Goal: Communication & Community: Answer question/provide support

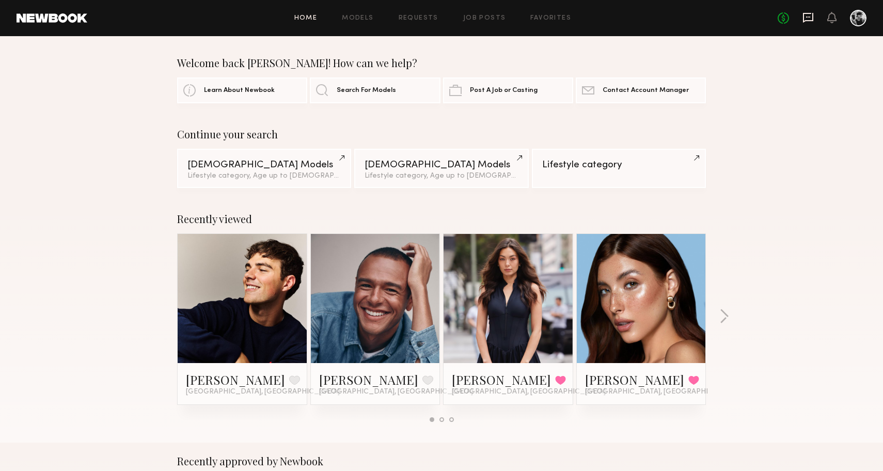
click at [809, 16] on icon at bounding box center [808, 17] width 11 height 11
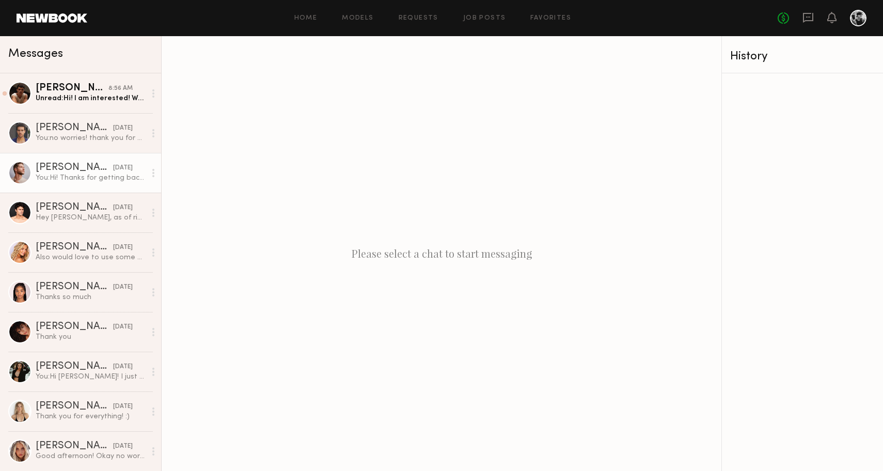
click at [113, 168] on div "[DATE]" at bounding box center [123, 168] width 20 height 10
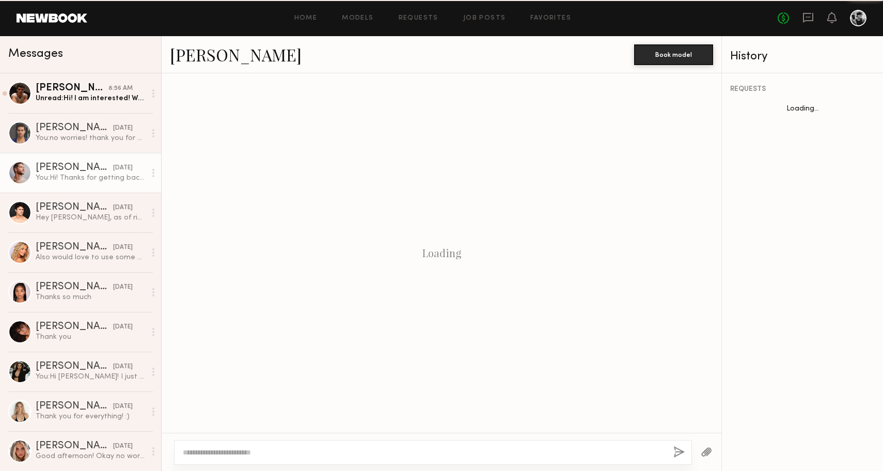
scroll to position [853, 0]
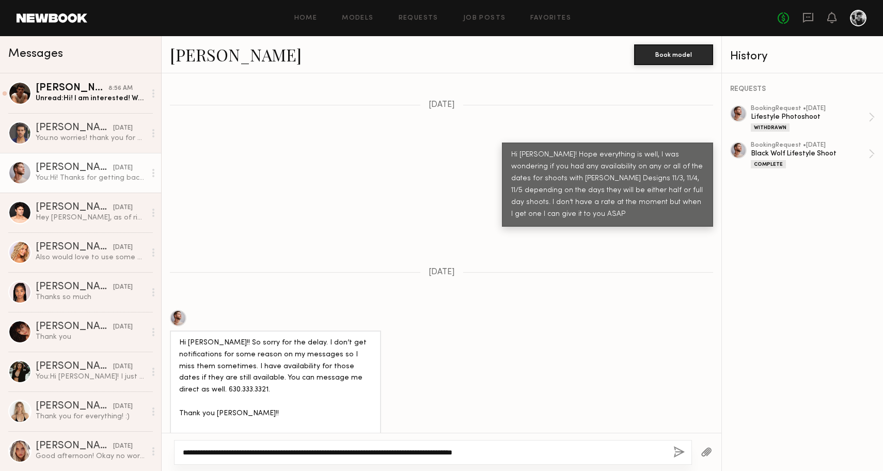
type textarea "**********"
click at [677, 455] on button "button" at bounding box center [678, 452] width 11 height 13
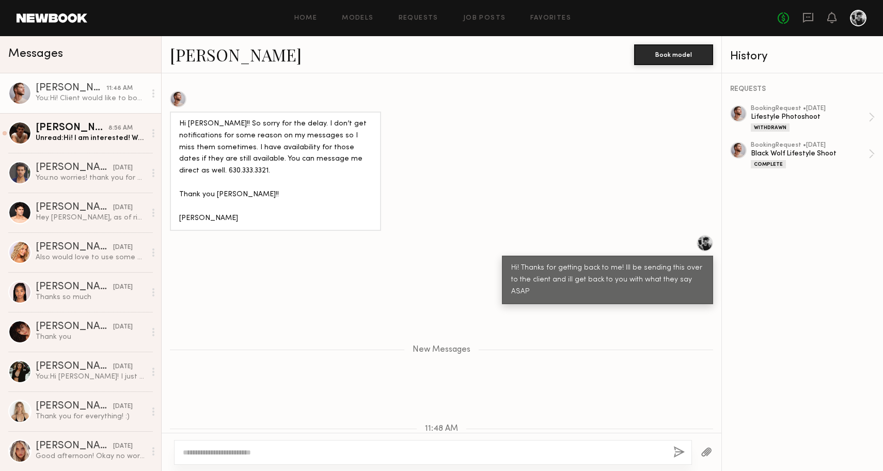
scroll to position [1071, 0]
click at [61, 126] on div "[PERSON_NAME]" at bounding box center [71, 128] width 70 height 10
